Goal: Task Accomplishment & Management: Use online tool/utility

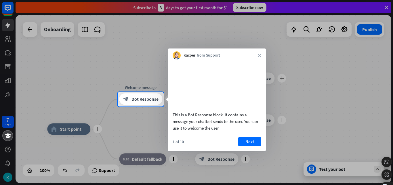
click at [146, 41] on div at bounding box center [196, 46] width 393 height 92
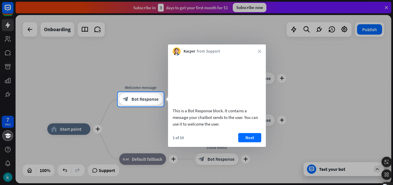
click at [31, 28] on div at bounding box center [196, 46] width 393 height 92
click at [256, 50] on div "Kacper from Support close" at bounding box center [217, 49] width 98 height 11
click at [259, 52] on icon "close" at bounding box center [259, 51] width 3 height 3
click at [251, 146] on div at bounding box center [196, 145] width 393 height 79
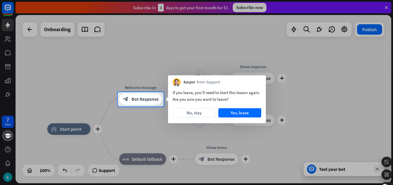
click at [303, 68] on div at bounding box center [196, 46] width 393 height 92
click at [262, 79] on div "Kacper from Support" at bounding box center [217, 80] width 98 height 11
click at [203, 112] on button "No, stay" at bounding box center [194, 112] width 43 height 9
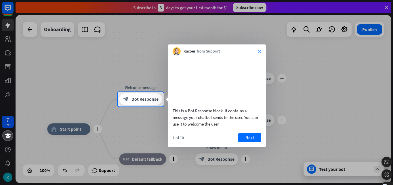
click at [258, 52] on icon "close" at bounding box center [259, 51] width 3 height 3
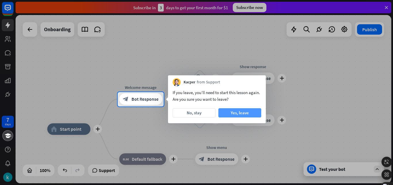
click at [243, 110] on button "Yes, leave" at bounding box center [240, 112] width 43 height 9
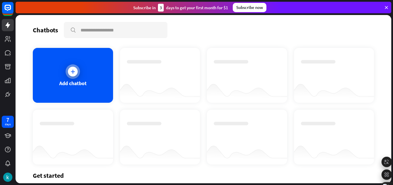
click at [69, 69] on div at bounding box center [73, 72] width 10 height 10
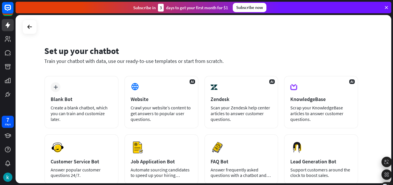
click at [288, 39] on div "Set up your chatbot Train your chatbot with data, use our ready-to-use template…" at bounding box center [204, 99] width 376 height 168
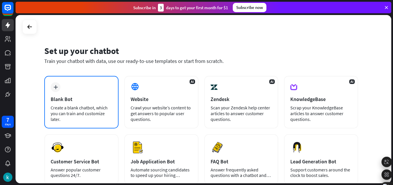
click at [67, 101] on div "Blank Bot" at bounding box center [82, 99] width 62 height 7
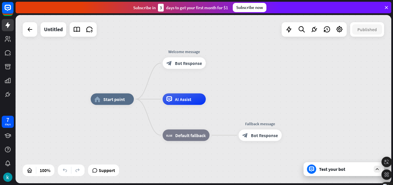
click at [345, 168] on div "Test your bot" at bounding box center [345, 169] width 52 height 6
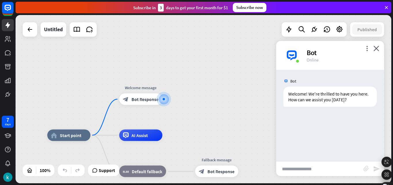
click at [304, 165] on input "text" at bounding box center [319, 168] width 87 height 14
click at [305, 169] on input "text" at bounding box center [319, 168] width 87 height 14
type input "**"
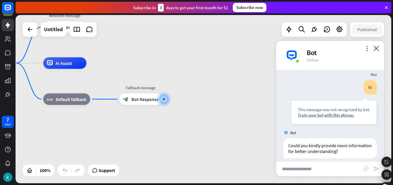
scroll to position [46, 0]
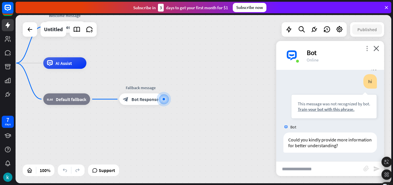
click at [367, 49] on icon "more_vert" at bounding box center [367, 48] width 5 height 5
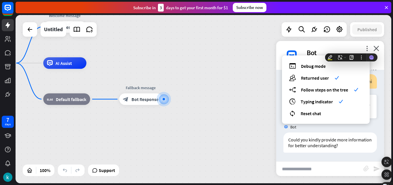
click at [327, 164] on input "text" at bounding box center [319, 168] width 87 height 14
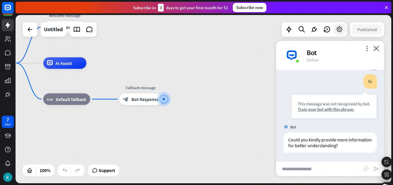
click at [340, 31] on icon at bounding box center [339, 29] width 7 height 7
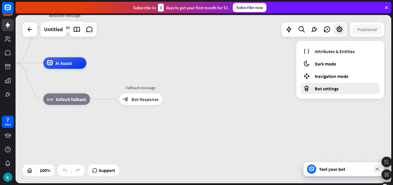
click at [329, 89] on span "Bot settings" at bounding box center [327, 89] width 24 height 6
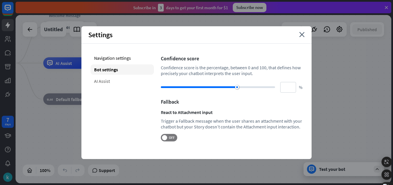
click at [112, 84] on div "AI Assist" at bounding box center [122, 81] width 63 height 10
type input "**"
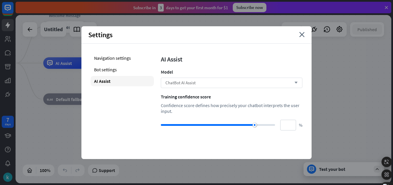
click at [211, 80] on div "ChatBot AI Assist arrow_down" at bounding box center [232, 82] width 142 height 10
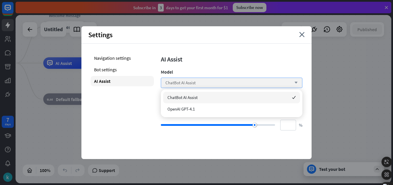
click at [211, 80] on div "ChatBot AI Assist arrow_down" at bounding box center [232, 82] width 142 height 10
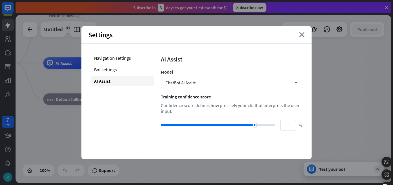
click at [256, 35] on div "Settings close" at bounding box center [197, 34] width 230 height 17
click at [300, 35] on icon "close" at bounding box center [302, 34] width 5 height 5
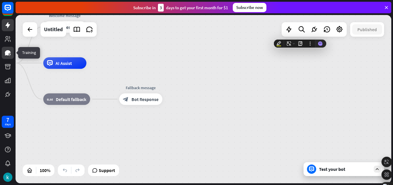
click at [9, 58] on link at bounding box center [8, 53] width 12 height 12
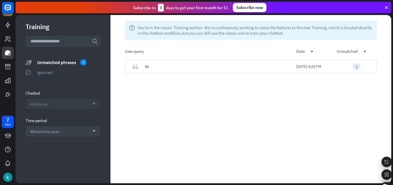
click at [92, 105] on icon "arrow_down" at bounding box center [93, 103] width 6 height 3
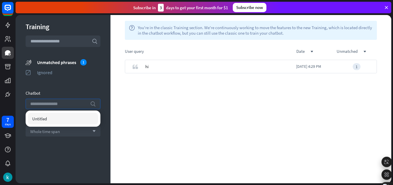
click at [92, 105] on icon "search" at bounding box center [93, 104] width 6 height 6
click at [176, 105] on div "quote hi [DATE] 4:29 PM 1" at bounding box center [251, 121] width 281 height 123
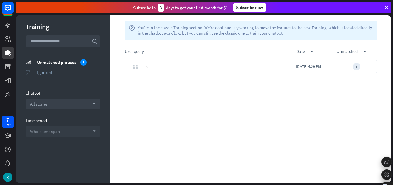
click at [90, 133] on div "Whole time span arrow_down" at bounding box center [63, 131] width 75 height 10
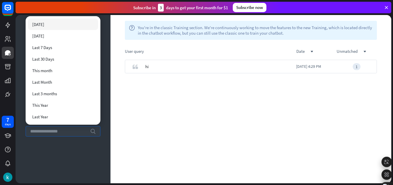
click at [90, 133] on icon "search" at bounding box center [93, 131] width 6 height 6
click at [185, 71] on div "hi (Go to chat)" at bounding box center [239, 67] width 188 height 14
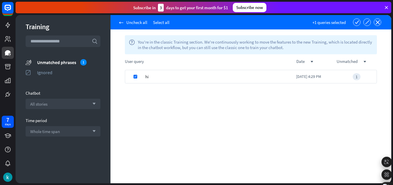
click at [184, 71] on div "hi" at bounding box center [220, 77] width 151 height 14
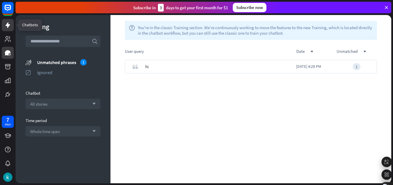
click at [8, 22] on icon at bounding box center [7, 25] width 5 height 6
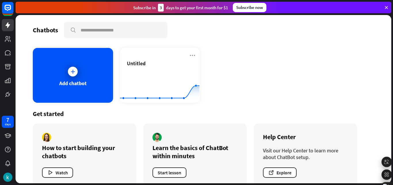
click at [284, 75] on div "Add chatbot Untitled Created with Highcharts 10.1.0 0 1 2" at bounding box center [204, 75] width 342 height 55
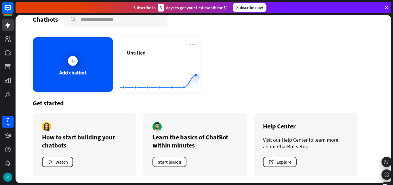
click at [387, 8] on icon at bounding box center [386, 7] width 5 height 5
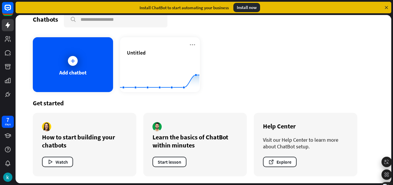
click at [294, 53] on div "Add chatbot Untitled Created with Highcharts 10.1.0 0 1 2" at bounding box center [204, 64] width 342 height 55
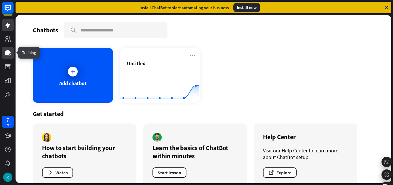
click at [9, 53] on icon at bounding box center [7, 52] width 7 height 7
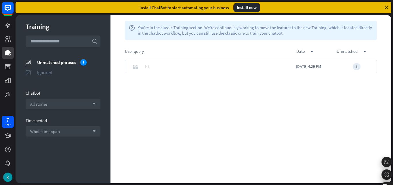
click at [49, 73] on div "Ignored" at bounding box center [68, 72] width 63 height 6
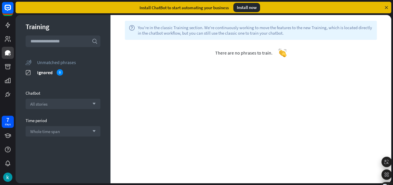
click at [43, 43] on input "text" at bounding box center [63, 41] width 75 height 12
click at [87, 102] on div "All stories arrow_down" at bounding box center [63, 104] width 75 height 10
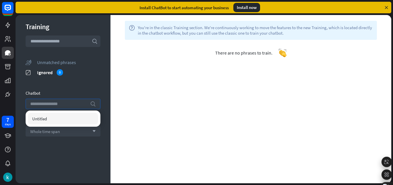
click at [87, 102] on input "search" at bounding box center [58, 104] width 57 height 10
click at [101, 77] on div "Training search unmatched_phrases Unmatched phrases ignored Ignored 0 Chatbot s…" at bounding box center [63, 99] width 95 height 168
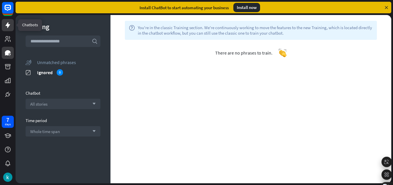
click at [9, 28] on icon at bounding box center [7, 25] width 7 height 7
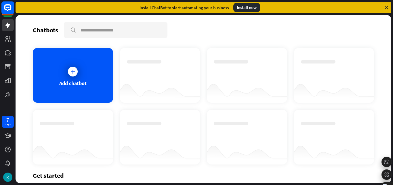
click at [6, 15] on rect at bounding box center [8, 9] width 12 height 12
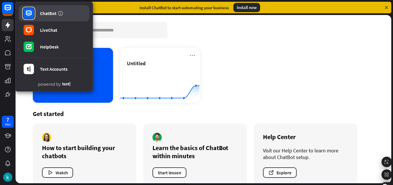
click at [47, 11] on div "ChatBot" at bounding box center [48, 13] width 16 height 6
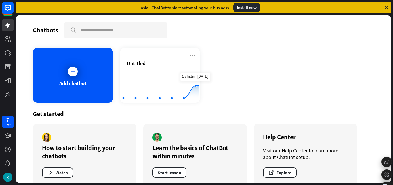
click at [243, 79] on div "Add chatbot Untitled Created with Highcharts 10.1.0 0 1 2" at bounding box center [204, 75] width 342 height 55
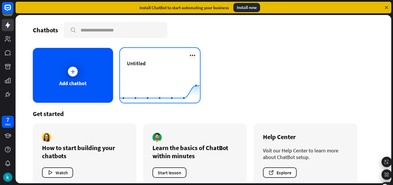
click at [189, 56] on icon at bounding box center [192, 55] width 7 height 7
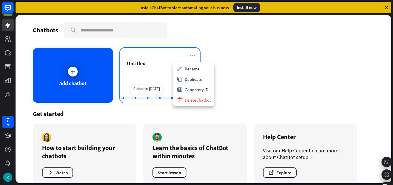
click at [148, 69] on div "Untitled" at bounding box center [160, 70] width 67 height 20
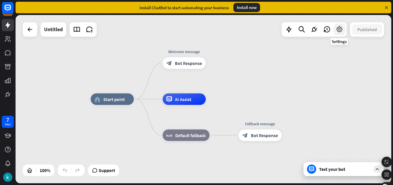
click at [340, 28] on icon at bounding box center [339, 29] width 7 height 7
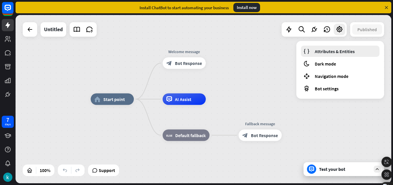
click at [337, 51] on span "Attributes & Entities" at bounding box center [335, 51] width 40 height 6
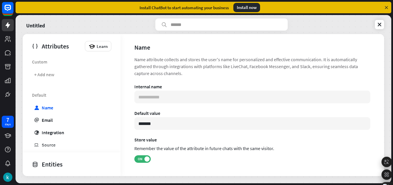
click at [246, 50] on div "Name" at bounding box center [240, 47] width 210 height 8
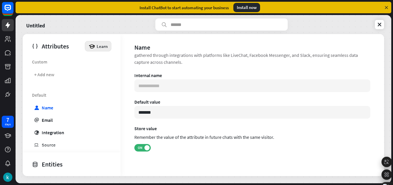
click at [94, 47] on div "Learn" at bounding box center [98, 46] width 26 height 10
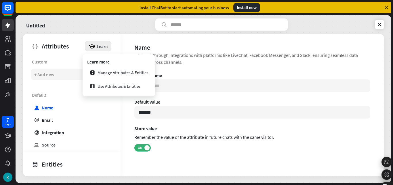
click at [63, 71] on div "+ Add new" at bounding box center [70, 74] width 79 height 11
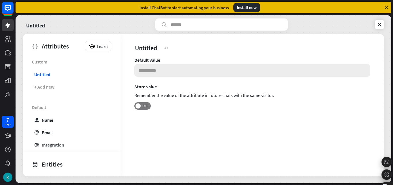
click at [146, 69] on input at bounding box center [253, 70] width 236 height 13
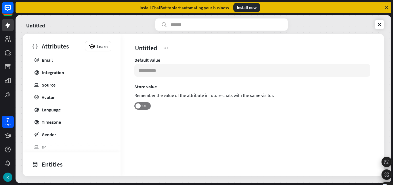
scroll to position [75, 0]
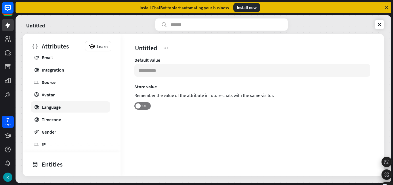
click at [74, 110] on link "globe Language" at bounding box center [70, 106] width 79 height 11
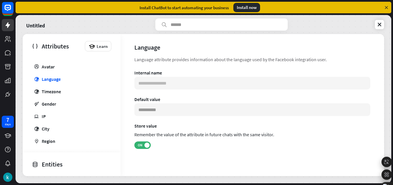
scroll to position [98, 0]
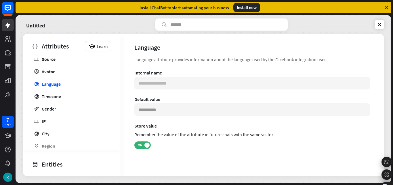
click at [156, 58] on div "Language attribute provides information about the language used by the Facebook…" at bounding box center [253, 59] width 236 height 7
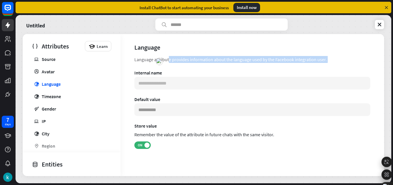
click at [156, 58] on div "Language attribute provides information about the language used by the Facebook…" at bounding box center [253, 59] width 236 height 7
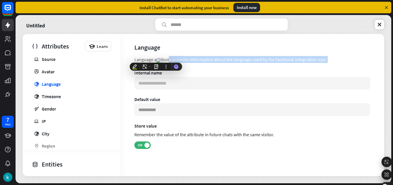
click at [262, 58] on div "Language attribute provides information about the language used by the Facebook…" at bounding box center [253, 59] width 236 height 7
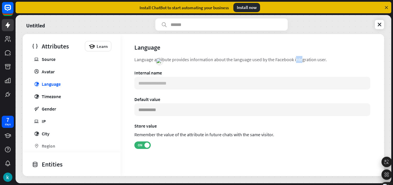
click at [262, 58] on div "Language attribute provides information about the language used by the Facebook…" at bounding box center [253, 59] width 236 height 7
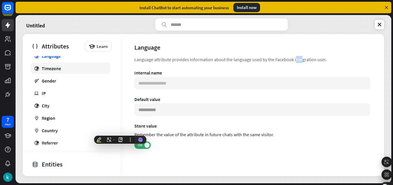
click at [49, 72] on link "globe Timezone" at bounding box center [70, 68] width 79 height 11
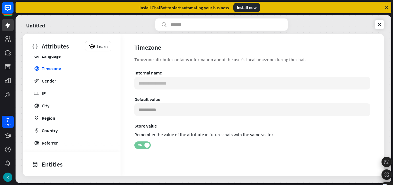
click at [143, 145] on span "ON" at bounding box center [140, 145] width 9 height 5
click at [145, 145] on span "OFF" at bounding box center [145, 145] width 9 height 5
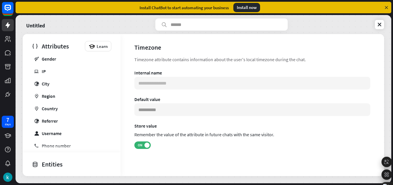
scroll to position [156, 0]
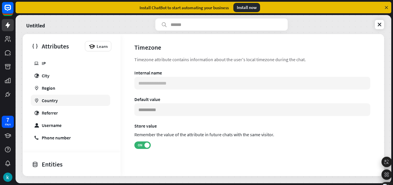
click at [55, 102] on div "Country" at bounding box center [50, 100] width 16 height 6
type input "**********"
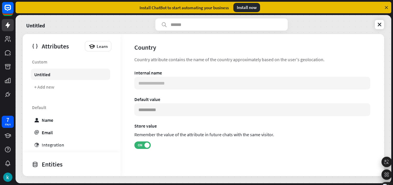
click at [55, 73] on link "Untitled" at bounding box center [70, 74] width 79 height 11
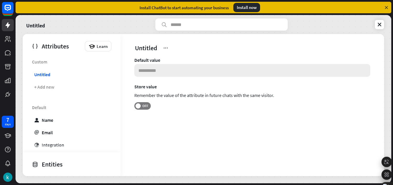
click at [150, 70] on input at bounding box center [253, 70] width 236 height 13
click at [53, 127] on link "email Email" at bounding box center [70, 131] width 79 height 11
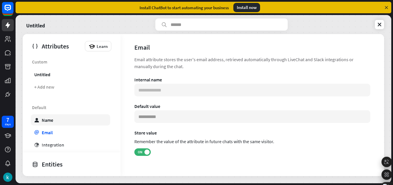
click at [55, 122] on link "user Name" at bounding box center [70, 119] width 79 height 11
type input "*******"
type input "**********"
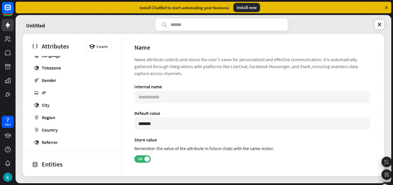
scroll to position [128, 0]
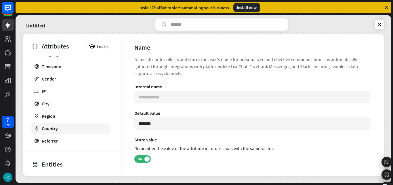
click at [65, 131] on link "marker Country" at bounding box center [70, 127] width 79 height 11
type input "**********"
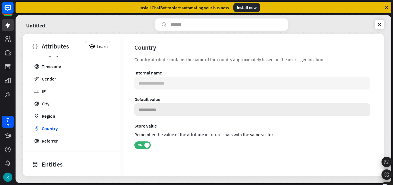
click at [171, 106] on input at bounding box center [253, 109] width 236 height 13
click at [164, 107] on input at bounding box center [253, 109] width 236 height 13
type input "*****"
click at [63, 118] on link "marker Region" at bounding box center [70, 115] width 79 height 11
click at [148, 107] on input at bounding box center [253, 109] width 236 height 13
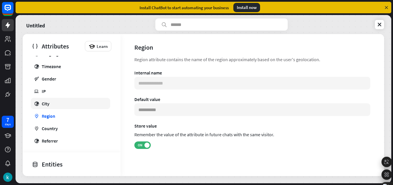
click at [78, 103] on link "globe City" at bounding box center [70, 103] width 79 height 11
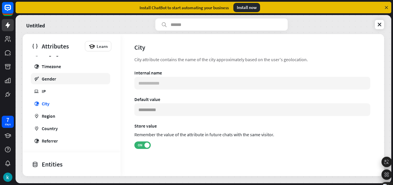
click at [63, 79] on link "gender Gender" at bounding box center [70, 78] width 79 height 11
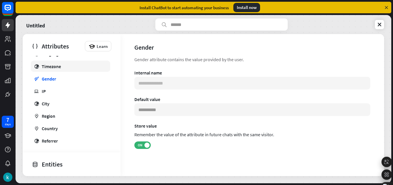
click at [70, 70] on link "globe Timezone" at bounding box center [70, 65] width 79 height 11
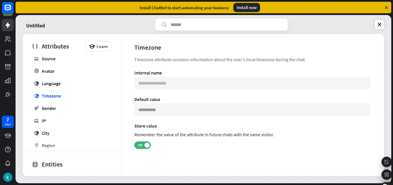
scroll to position [93, 0]
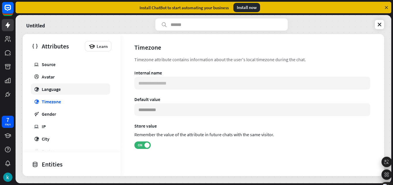
click at [69, 88] on link "globe Language" at bounding box center [70, 88] width 79 height 11
type input "**********"
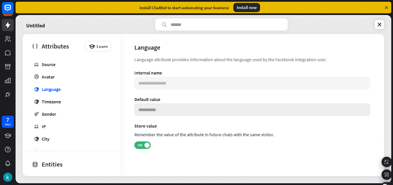
click at [157, 108] on input at bounding box center [253, 109] width 236 height 13
type input "*"
type input "*******"
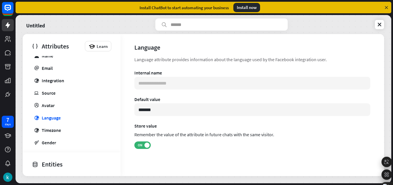
scroll to position [40, 0]
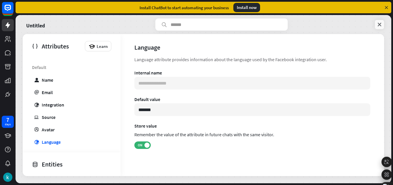
click at [381, 24] on icon at bounding box center [380, 25] width 6 height 6
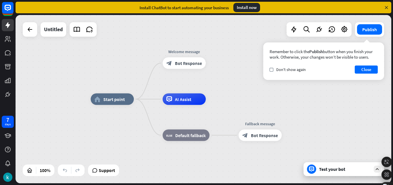
click at [376, 169] on icon at bounding box center [377, 168] width 5 height 5
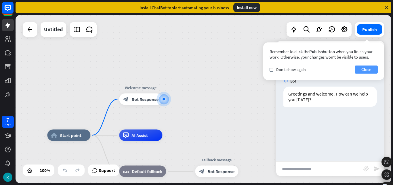
click at [368, 68] on button "Close" at bounding box center [366, 69] width 23 height 8
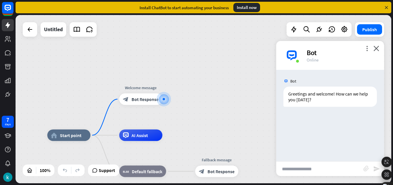
click at [301, 164] on input "text" at bounding box center [319, 168] width 87 height 14
click at [312, 57] on div "Bot" at bounding box center [342, 52] width 71 height 9
click at [317, 166] on input "text" at bounding box center [319, 168] width 87 height 14
type input "**********"
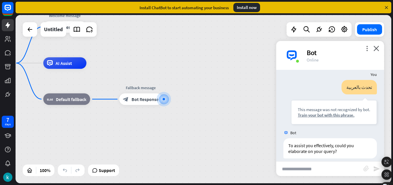
scroll to position [46, 0]
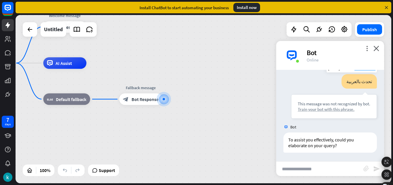
click at [334, 111] on div "Train your bot with this phrase." at bounding box center [334, 108] width 73 height 5
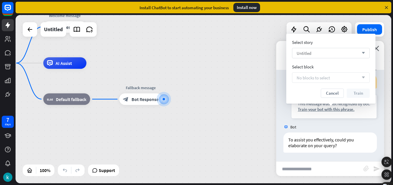
click at [365, 51] on icon "arrow_down" at bounding box center [362, 52] width 6 height 3
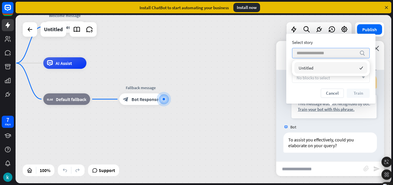
click at [365, 51] on icon "search" at bounding box center [363, 53] width 6 height 6
click at [347, 34] on div "Select story search Select block No blocks to select arrow_down Cancel Train" at bounding box center [331, 69] width 89 height 70
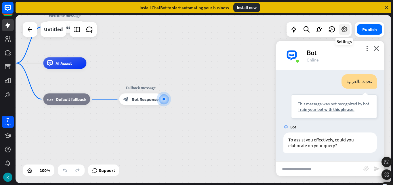
click at [345, 32] on icon at bounding box center [344, 29] width 7 height 7
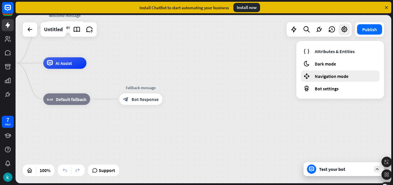
click at [347, 76] on span "Navigation mode" at bounding box center [332, 76] width 34 height 6
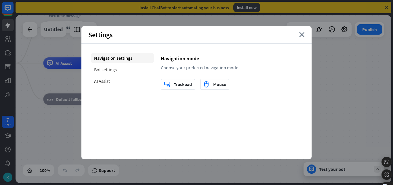
click at [114, 71] on div "Bot settings" at bounding box center [122, 69] width 63 height 10
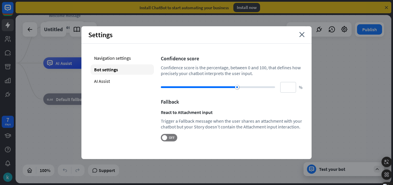
drag, startPoint x: 240, startPoint y: 111, endPoint x: 231, endPoint y: 110, distance: 8.4
click at [239, 111] on div "React to Attachment input" at bounding box center [232, 112] width 142 height 6
click at [105, 84] on div "AI Assist" at bounding box center [122, 81] width 63 height 10
type input "**"
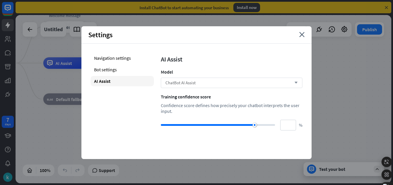
click at [257, 81] on div "ChatBot AI Assist arrow_down" at bounding box center [232, 82] width 142 height 10
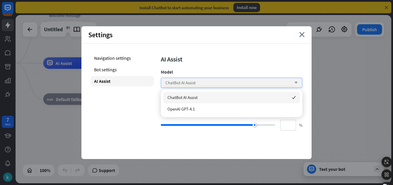
click at [257, 81] on div "ChatBot AI Assist arrow_down" at bounding box center [232, 82] width 142 height 10
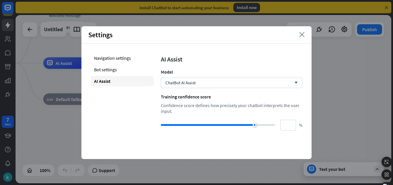
click at [300, 36] on icon "close" at bounding box center [302, 34] width 5 height 5
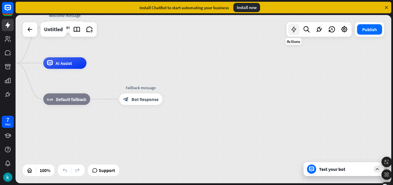
click at [293, 31] on icon at bounding box center [293, 29] width 7 height 7
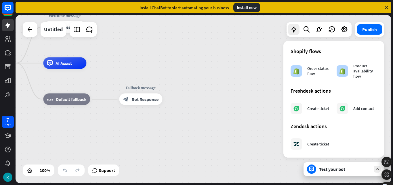
scroll to position [314, 0]
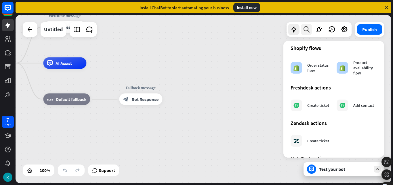
click at [310, 33] on icon at bounding box center [307, 29] width 8 height 7
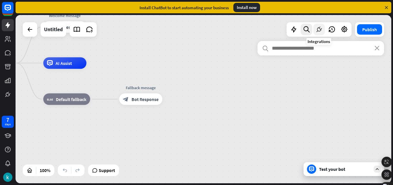
click at [319, 32] on icon at bounding box center [319, 29] width 7 height 7
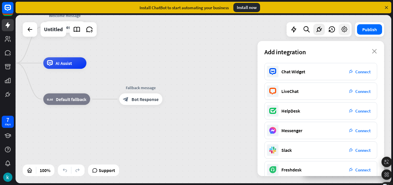
click at [340, 33] on div at bounding box center [345, 30] width 12 height 12
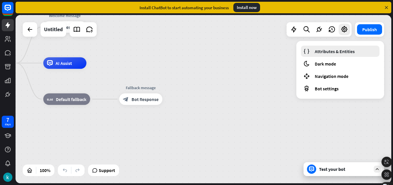
click at [341, 50] on span "Attributes & Entities" at bounding box center [335, 51] width 40 height 6
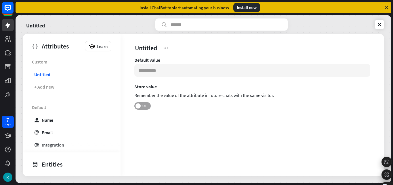
click at [145, 106] on span "OFF" at bounding box center [145, 105] width 9 height 5
click at [100, 50] on div "Learn" at bounding box center [98, 46] width 26 height 10
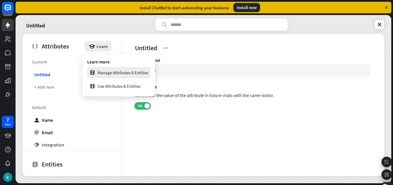
click at [138, 71] on div "Manage Attributes & Entities" at bounding box center [119, 72] width 59 height 11
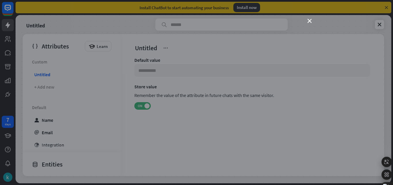
click at [313, 21] on div "close" at bounding box center [196, 92] width 393 height 185
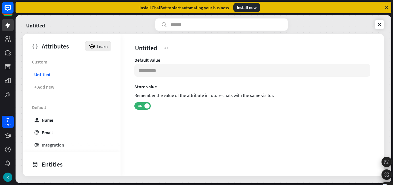
click at [100, 45] on span "Learn" at bounding box center [102, 45] width 11 height 5
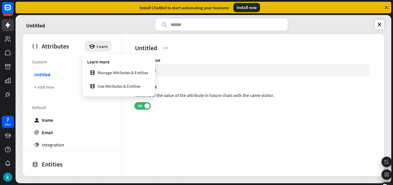
click at [115, 46] on div "Attributes Learn" at bounding box center [72, 45] width 98 height 22
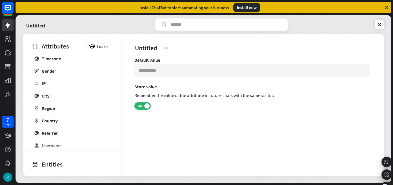
scroll to position [141, 0]
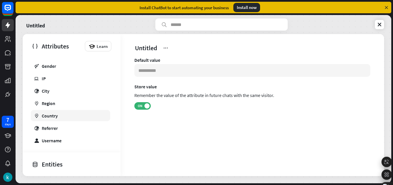
click at [63, 113] on link "marker Country" at bounding box center [70, 115] width 79 height 11
type input "*****"
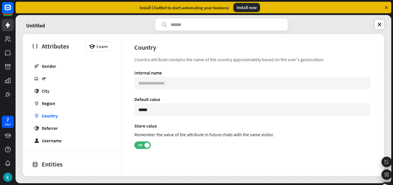
scroll to position [156, 0]
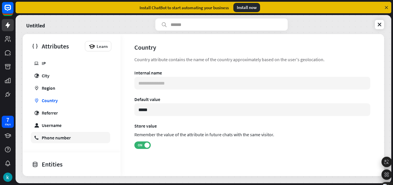
click at [72, 135] on link "phone Phone number" at bounding box center [70, 137] width 79 height 11
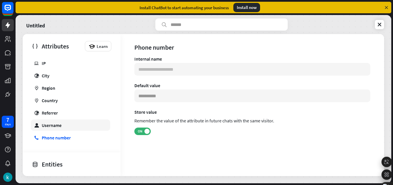
click at [64, 126] on link "user Username" at bounding box center [70, 124] width 79 height 11
type input "**********"
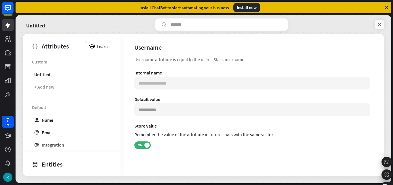
click at [377, 25] on icon at bounding box center [380, 25] width 6 height 6
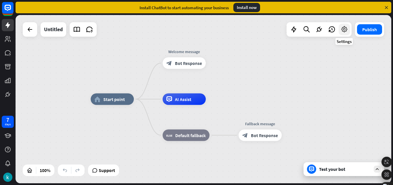
click at [342, 29] on icon at bounding box center [344, 29] width 7 height 7
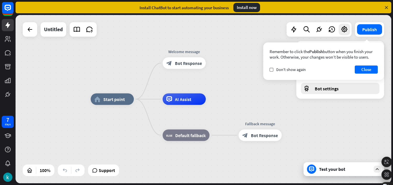
click at [331, 89] on span "Bot settings" at bounding box center [327, 89] width 24 height 6
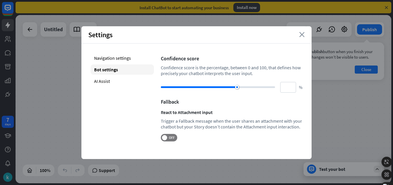
click at [301, 34] on icon "close" at bounding box center [302, 34] width 5 height 5
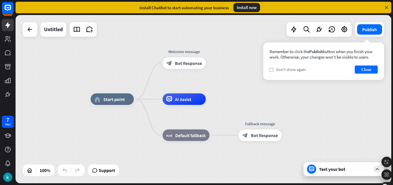
click at [298, 71] on span "Don't show again" at bounding box center [291, 69] width 30 height 5
click at [365, 69] on button "Close" at bounding box center [366, 69] width 23 height 8
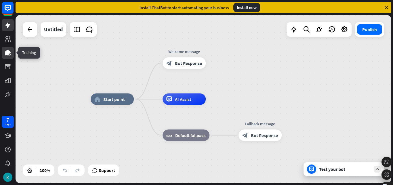
click at [10, 50] on icon at bounding box center [7, 52] width 7 height 7
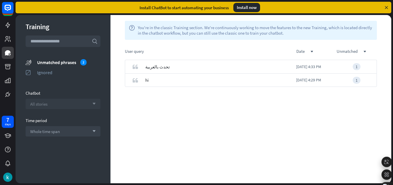
click at [94, 104] on icon "arrow_down" at bounding box center [93, 103] width 6 height 3
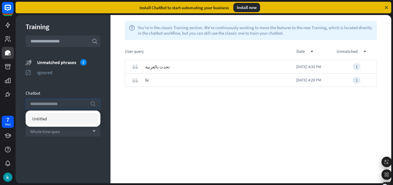
click at [94, 104] on icon "search" at bounding box center [93, 104] width 6 height 6
click at [184, 122] on div "quote تحدث بالعربية [DATE] 4:33 PM 1 quote hi [DATE] 4:29 PM 1" at bounding box center [251, 121] width 281 height 123
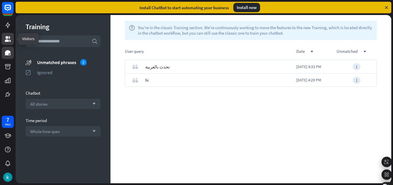
click at [12, 36] on link at bounding box center [8, 39] width 12 height 12
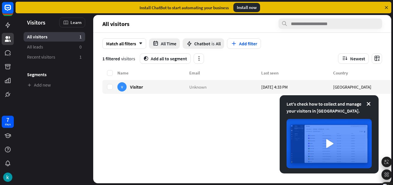
click at [190, 128] on div "Name Email Last seen Country V Visitor Unknown [DATE] 4:33 PM [GEOGRAPHIC_DATA]" at bounding box center [254, 125] width 303 height 113
click at [10, 29] on link at bounding box center [8, 25] width 12 height 12
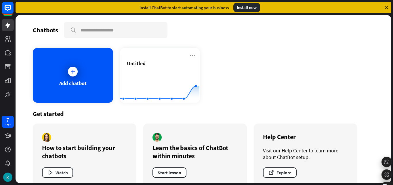
click at [290, 60] on div "Add chatbot Untitled Created with Highcharts 10.1.0 0 2 4" at bounding box center [204, 75] width 342 height 55
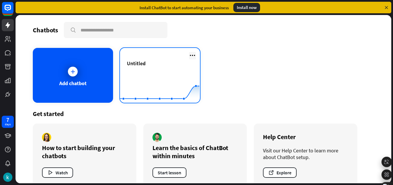
click at [192, 56] on icon at bounding box center [192, 55] width 7 height 7
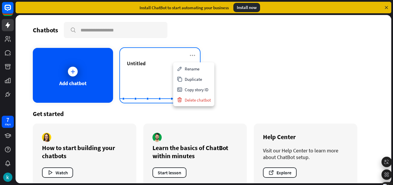
click at [153, 67] on div "Untitled" at bounding box center [160, 70] width 67 height 20
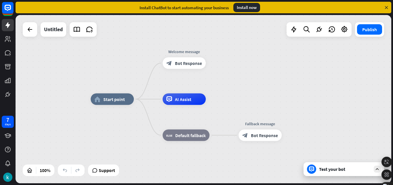
click at [266, 89] on div "home_2 Start point Welcome message block_bot_response Bot Response AI Assist bl…" at bounding box center [204, 99] width 376 height 168
click at [195, 88] on icon "more_horiz" at bounding box center [196, 86] width 5 height 4
click at [206, 69] on div "Edit name more_horiz plus Welcome message block_bot_response Bot Response" at bounding box center [184, 63] width 43 height 12
click at [125, 87] on icon "more_horiz" at bounding box center [124, 86] width 5 height 4
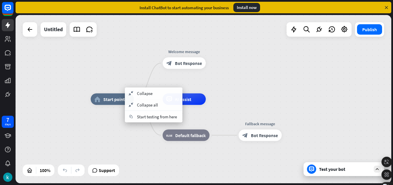
click at [275, 99] on div "home_2 Start point Welcome message block_bot_response Bot Response AI Assist bl…" at bounding box center [279, 183] width 376 height 168
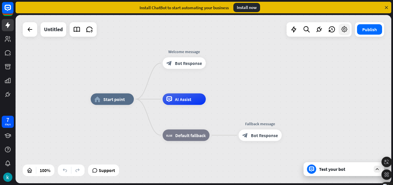
click at [345, 34] on div at bounding box center [345, 30] width 12 height 12
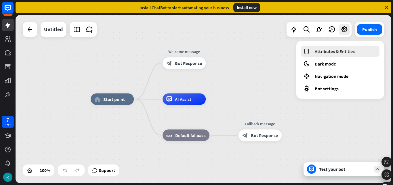
click at [322, 52] on span "Attributes & Entities" at bounding box center [335, 51] width 40 height 6
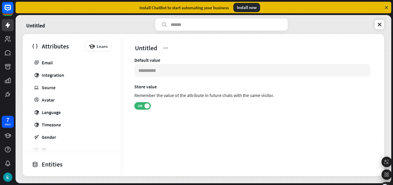
scroll to position [89, 0]
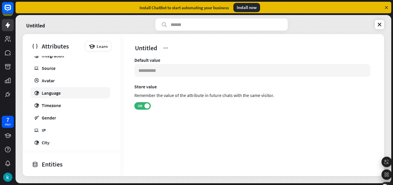
click at [86, 92] on link "globe Language" at bounding box center [70, 92] width 79 height 11
type input "*******"
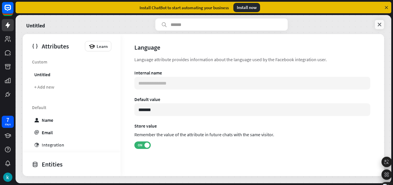
click at [382, 21] on link at bounding box center [379, 24] width 9 height 9
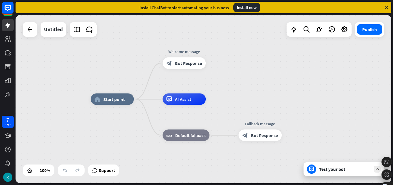
click at [375, 167] on icon at bounding box center [377, 168] width 5 height 5
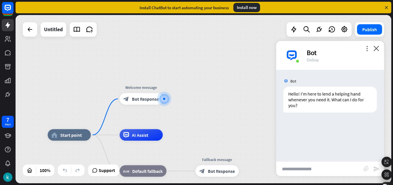
click at [328, 170] on input "text" at bounding box center [319, 168] width 87 height 14
type input "*****"
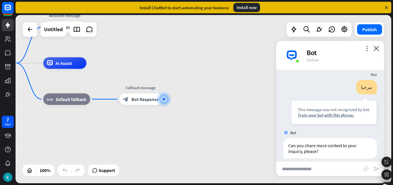
scroll to position [52, 0]
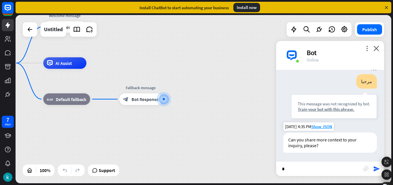
type input "**"
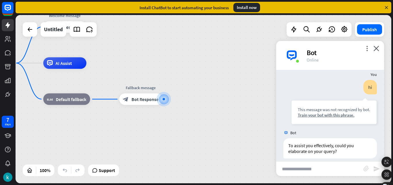
scroll to position [144, 0]
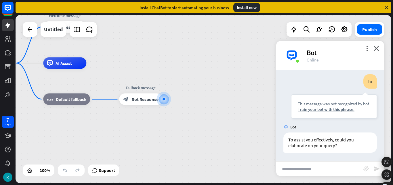
click at [334, 168] on input "text" at bounding box center [319, 168] width 87 height 14
type input "**********"
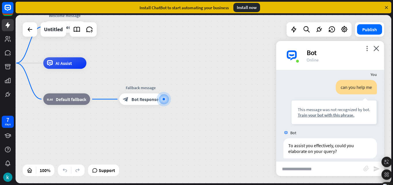
scroll to position [236, 0]
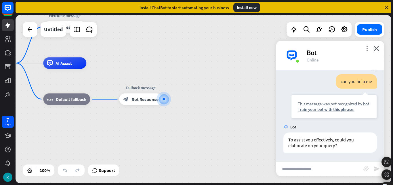
click at [367, 50] on icon "more_vert" at bounding box center [367, 48] width 5 height 5
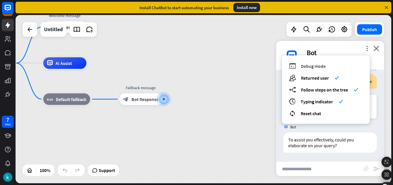
click at [323, 67] on span "Debug mode" at bounding box center [313, 66] width 25 height 6
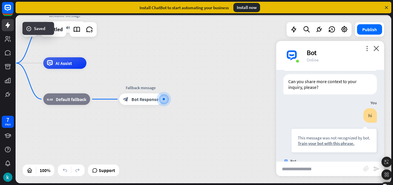
scroll to position [455, 0]
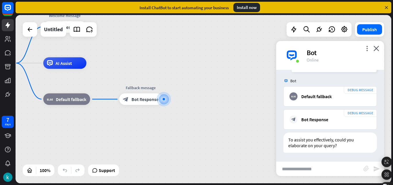
click at [333, 165] on input "text" at bounding box center [319, 168] width 87 height 14
type input "**"
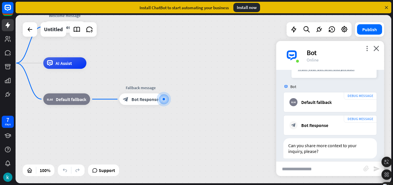
scroll to position [593, 0]
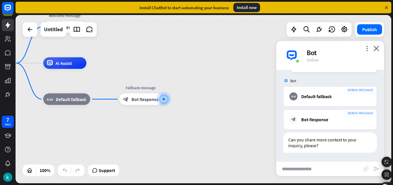
click at [368, 51] on div "Bot" at bounding box center [342, 52] width 71 height 9
click at [367, 50] on icon "more_vert" at bounding box center [367, 48] width 5 height 5
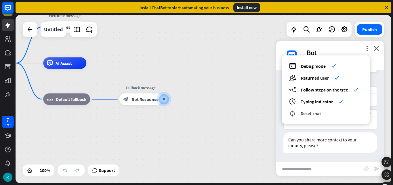
click at [319, 111] on span "Reset chat" at bounding box center [311, 113] width 20 height 6
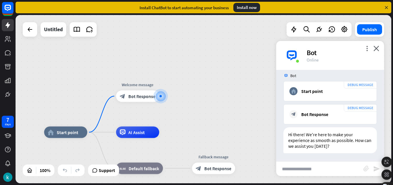
scroll to position [40, 0]
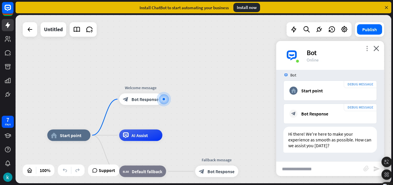
click at [367, 46] on icon "more_vert" at bounding box center [367, 48] width 5 height 5
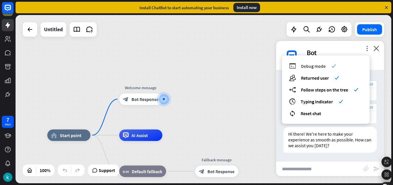
click at [323, 65] on span "Debug mode" at bounding box center [313, 66] width 25 height 6
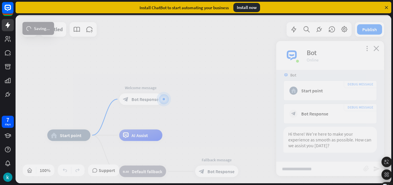
scroll to position [0, 0]
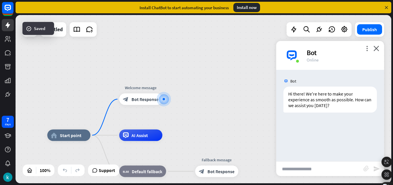
click at [247, 58] on div "home_2 Start point Welcome message block_bot_response Bot Response AI Assist bl…" at bounding box center [204, 99] width 376 height 168
